Goal: Task Accomplishment & Management: Use online tool/utility

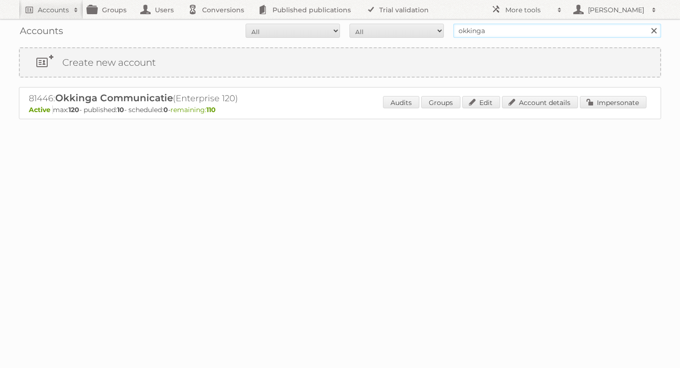
click at [481, 25] on input "okkinga" at bounding box center [558, 31] width 208 height 14
type input "vomar"
click at [647, 24] on input "Search" at bounding box center [654, 31] width 14 height 14
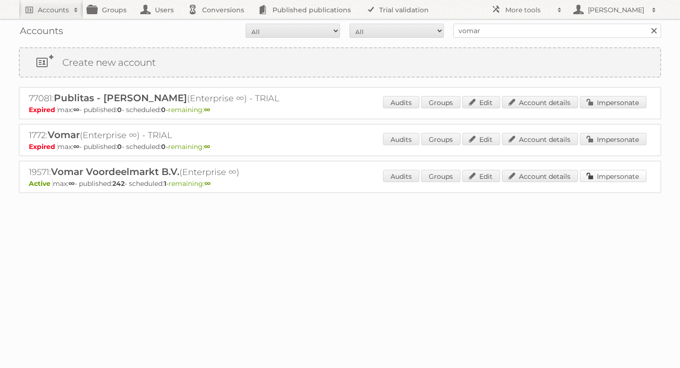
click at [593, 177] on link "Impersonate" at bounding box center [613, 176] width 67 height 12
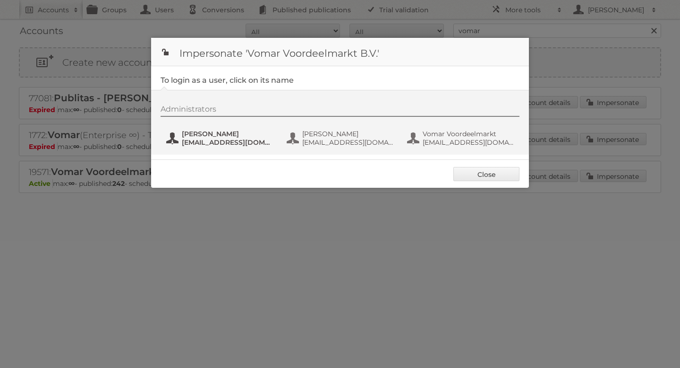
click at [188, 136] on span "Janna" at bounding box center [228, 133] width 92 height 9
